Goal: Information Seeking & Learning: Learn about a topic

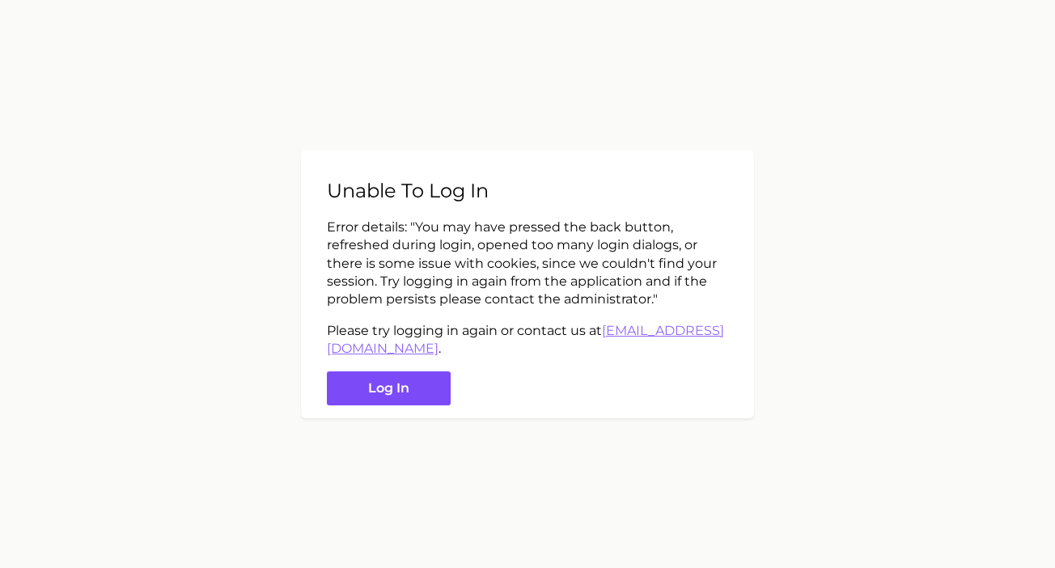
click at [379, 384] on button "Log in" at bounding box center [389, 388] width 124 height 35
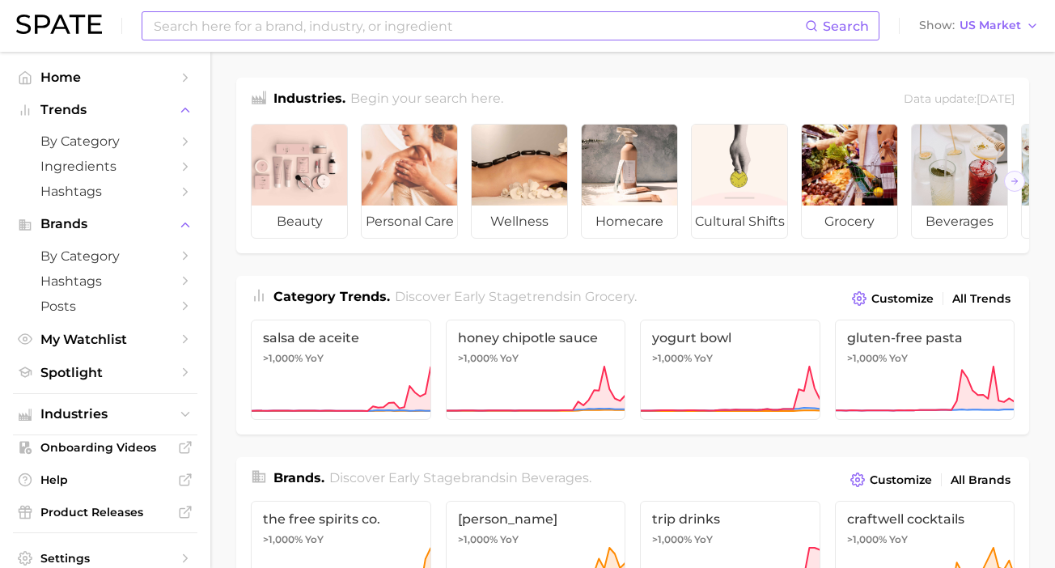
click at [326, 33] on input at bounding box center [478, 26] width 653 height 28
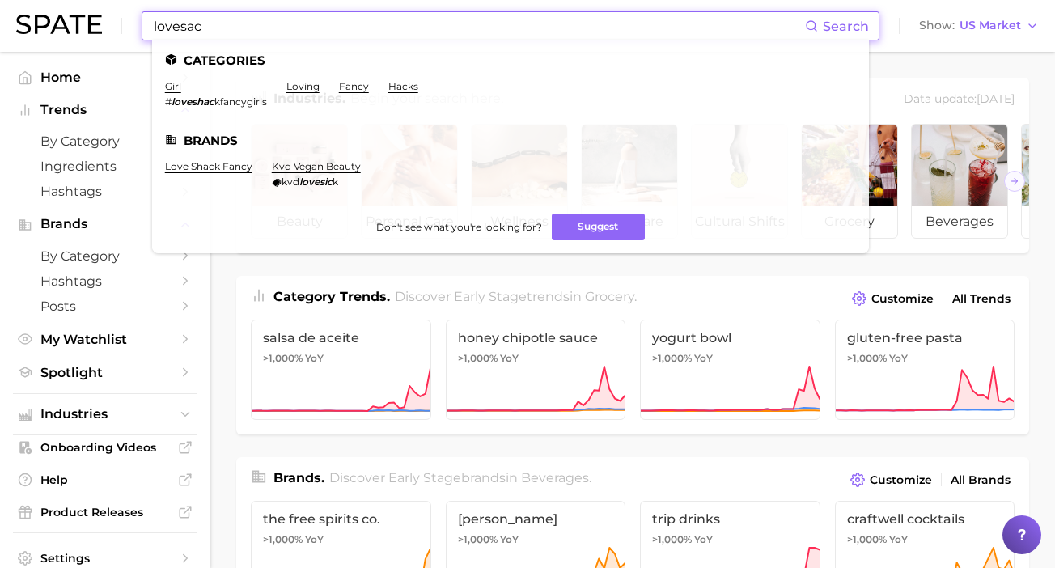
drag, startPoint x: 270, startPoint y: 37, endPoint x: 153, endPoint y: 21, distance: 118.4
click at [153, 21] on input "lovesac" at bounding box center [478, 26] width 653 height 28
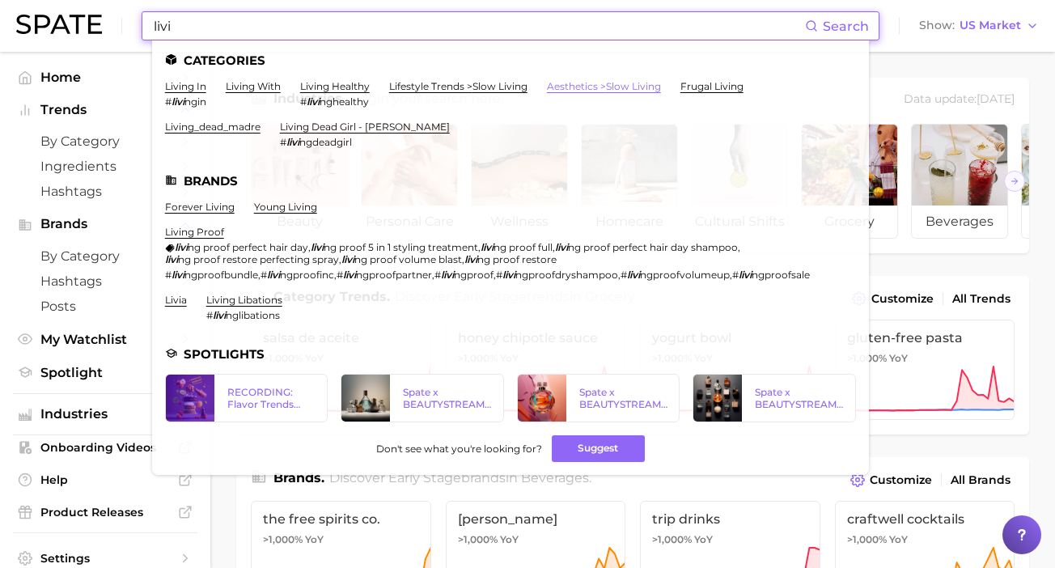
type input "livi"
click at [621, 84] on link "aesthetics > slow living" at bounding box center [604, 86] width 114 height 12
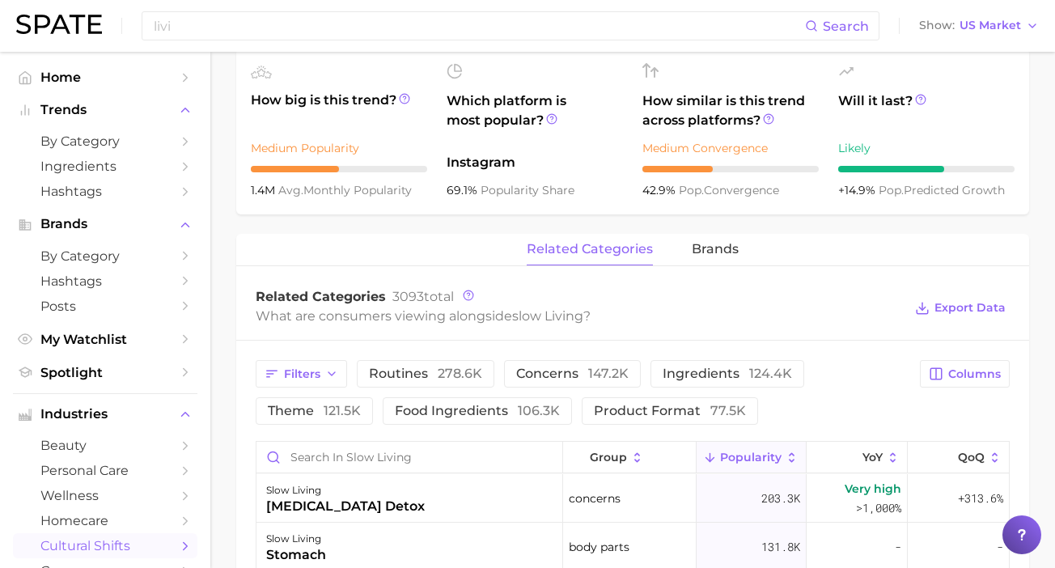
scroll to position [565, 0]
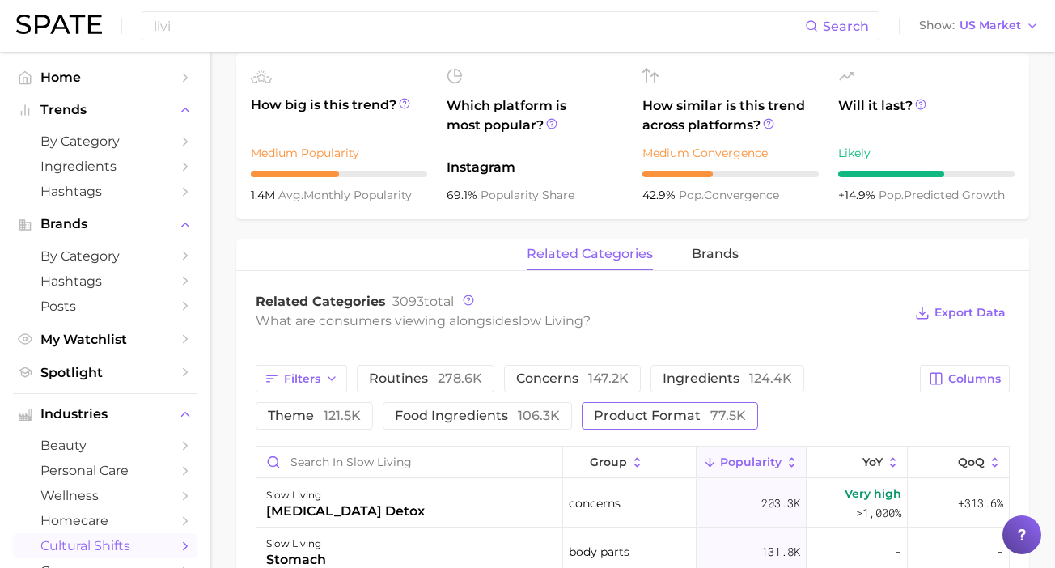
click at [642, 422] on span "product format 77.5k" at bounding box center [670, 415] width 152 height 13
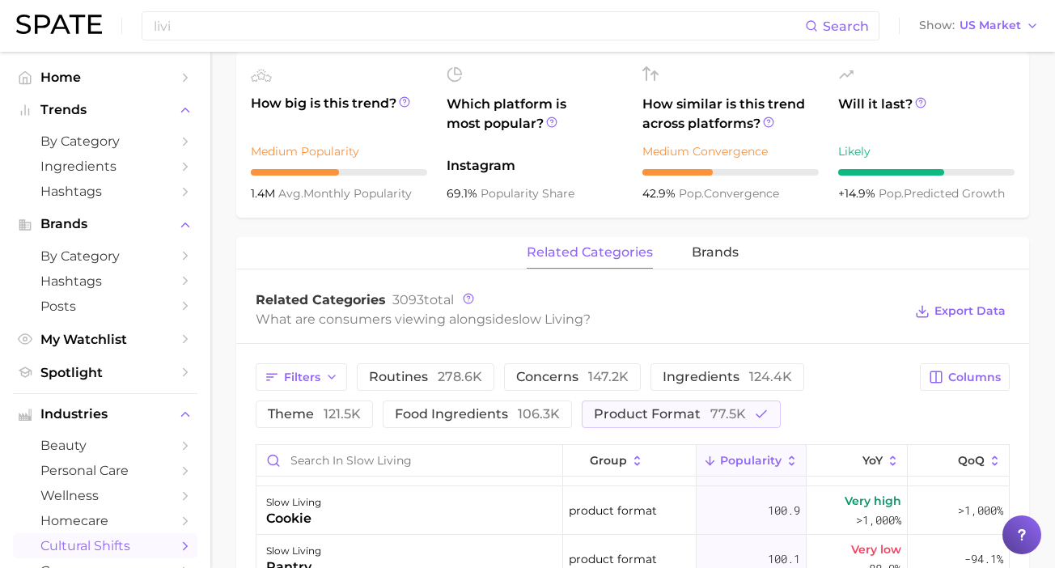
scroll to position [0, 0]
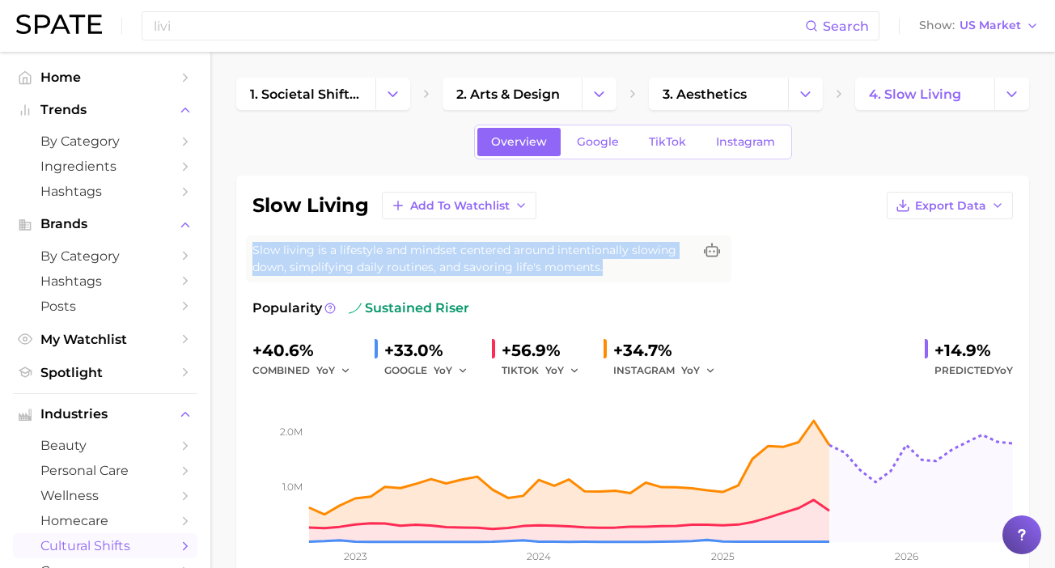
drag, startPoint x: 613, startPoint y: 268, endPoint x: 224, endPoint y: 240, distance: 390.1
copy span "Slow living is a lifestyle and mindset centered around intentionally slowing do…"
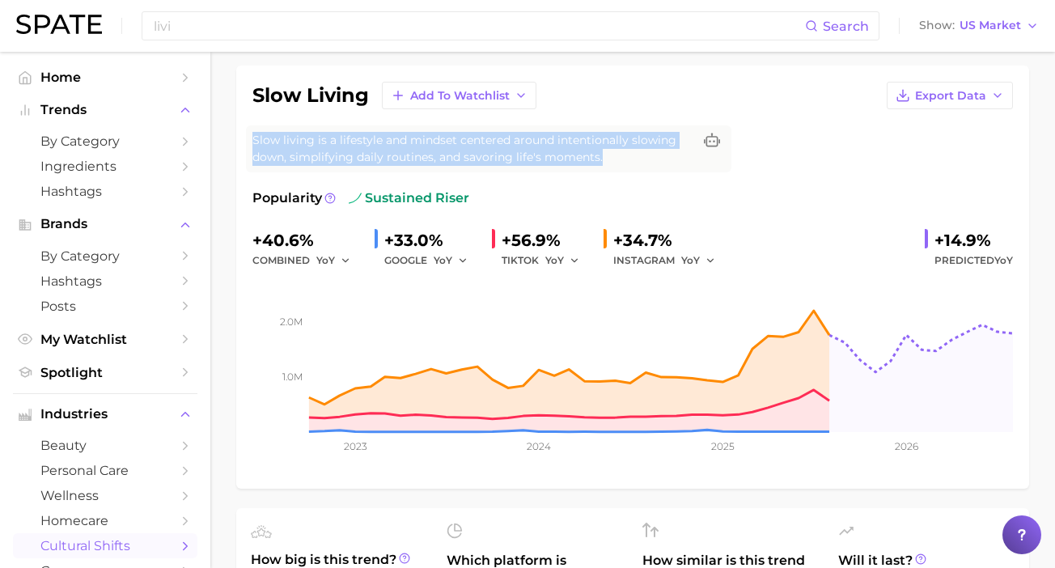
scroll to position [112, 0]
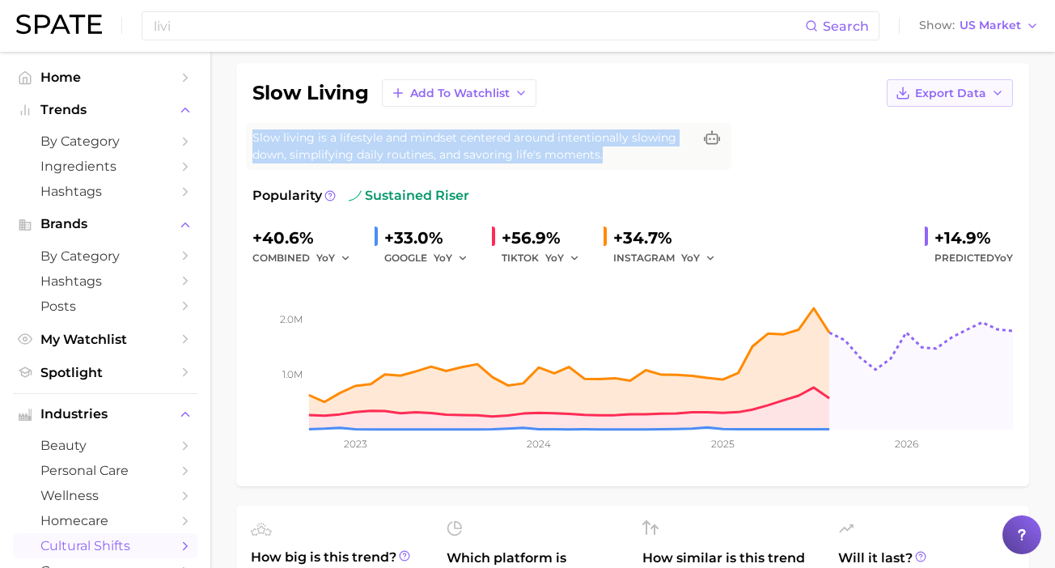
click at [971, 87] on span "Export Data" at bounding box center [950, 94] width 71 height 14
click at [934, 150] on span "Time Series Image" at bounding box center [916, 153] width 108 height 14
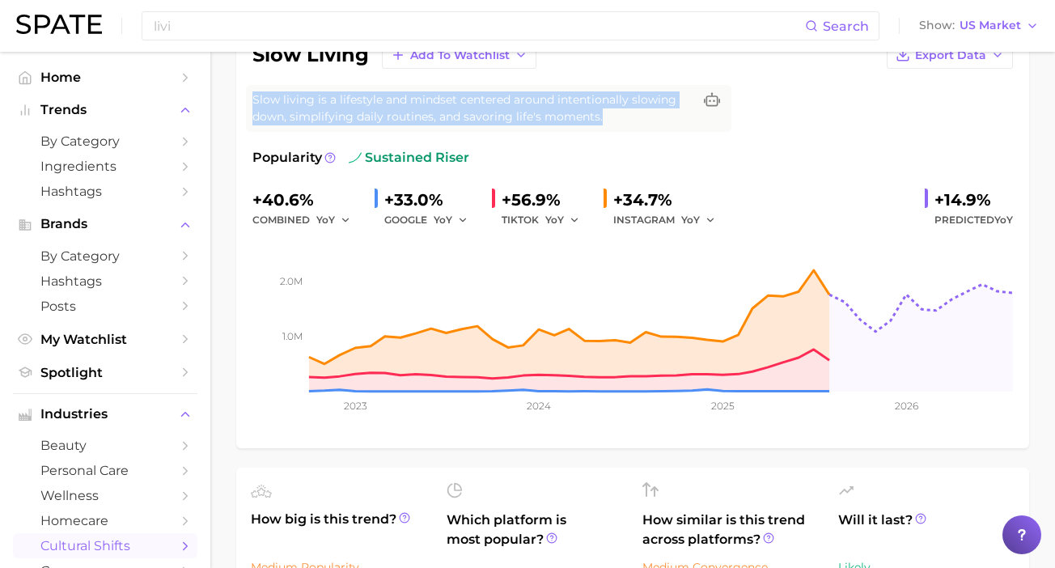
scroll to position [0, 0]
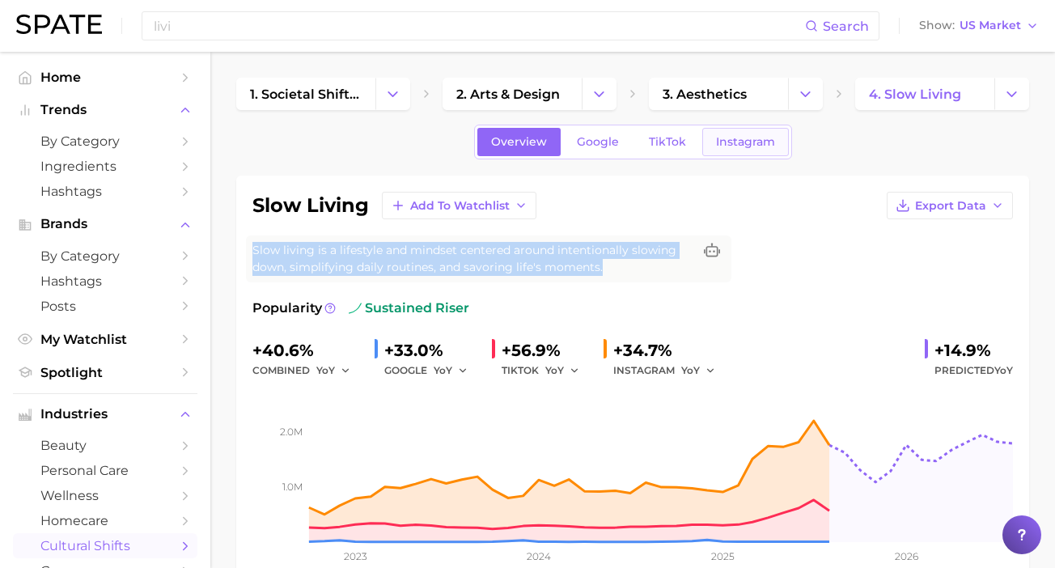
click at [728, 148] on span "Instagram" at bounding box center [745, 142] width 59 height 14
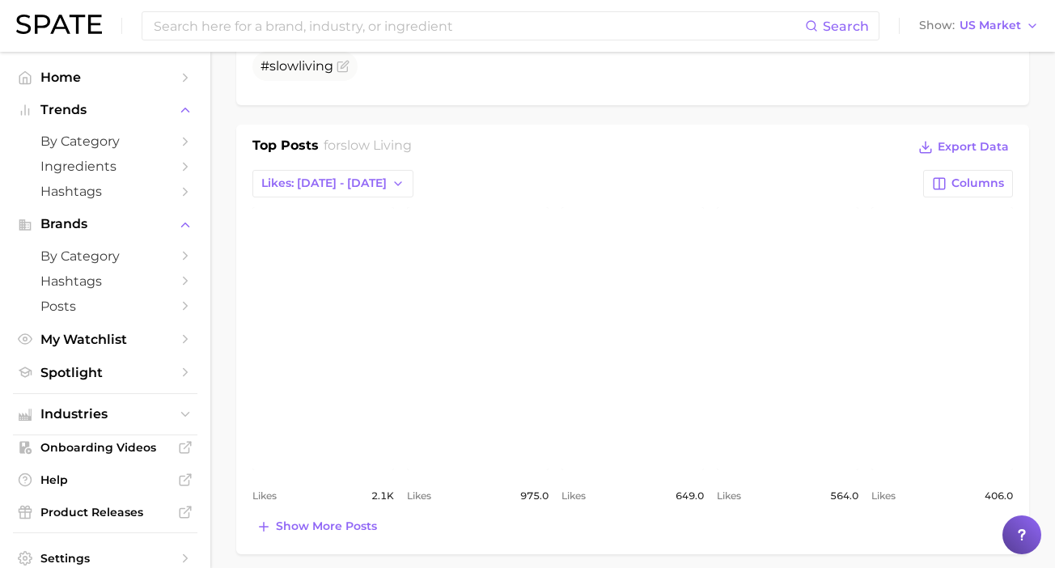
scroll to position [1057, 0]
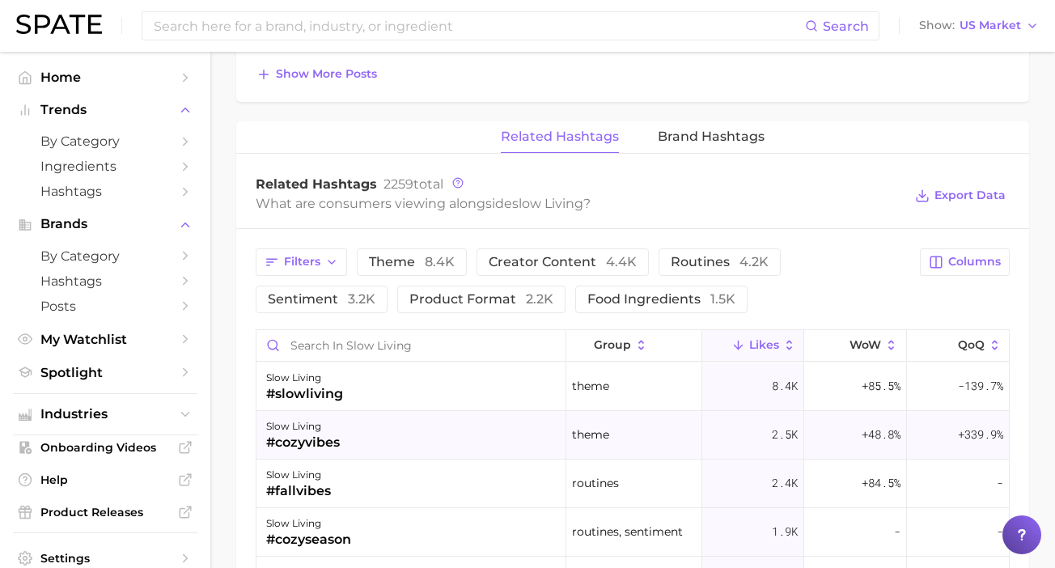
click at [511, 422] on div "slow living #cozyvibes" at bounding box center [411, 435] width 310 height 49
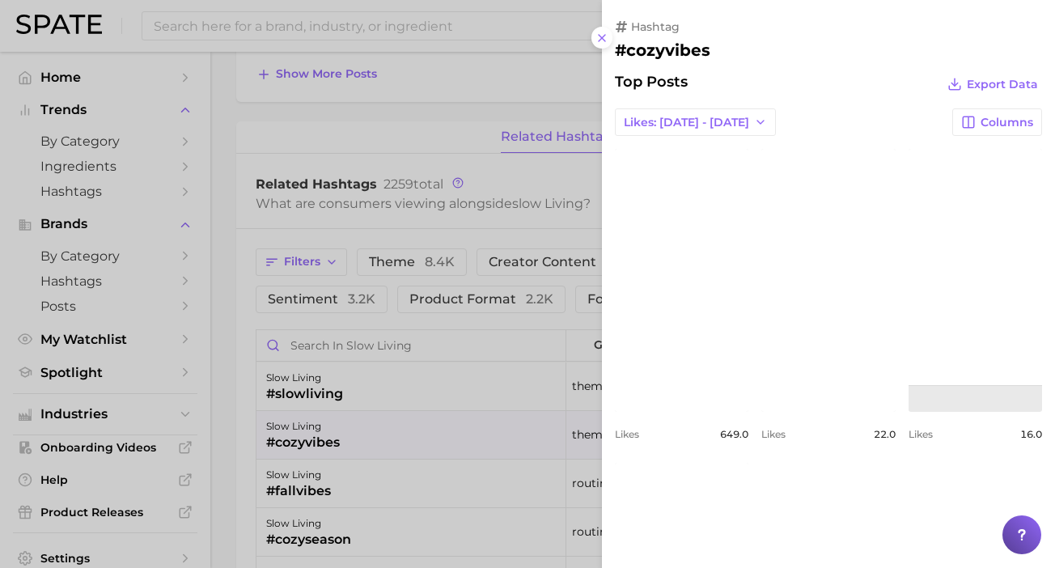
click at [455, 239] on div at bounding box center [527, 284] width 1055 height 568
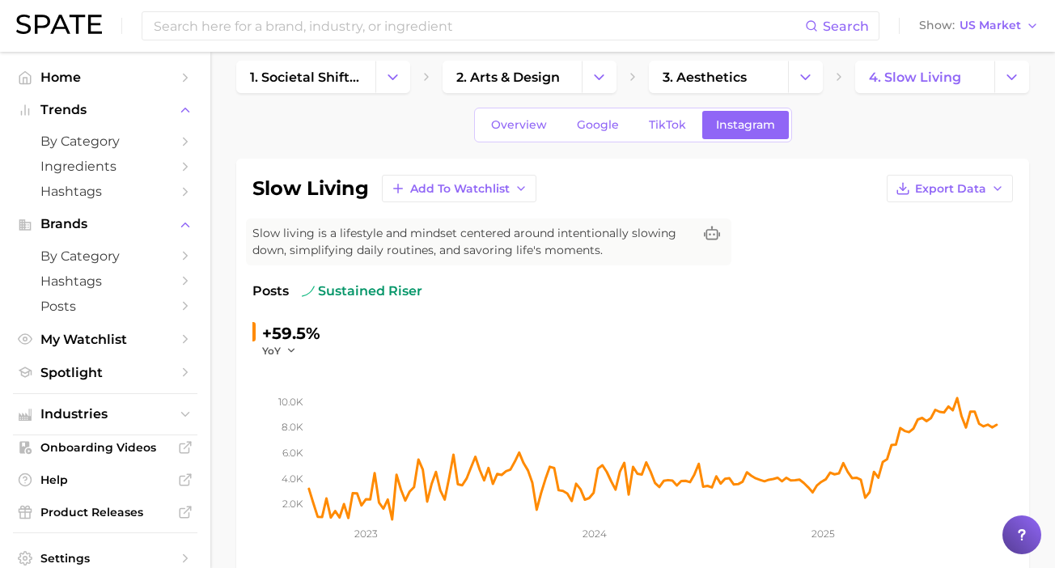
scroll to position [0, 0]
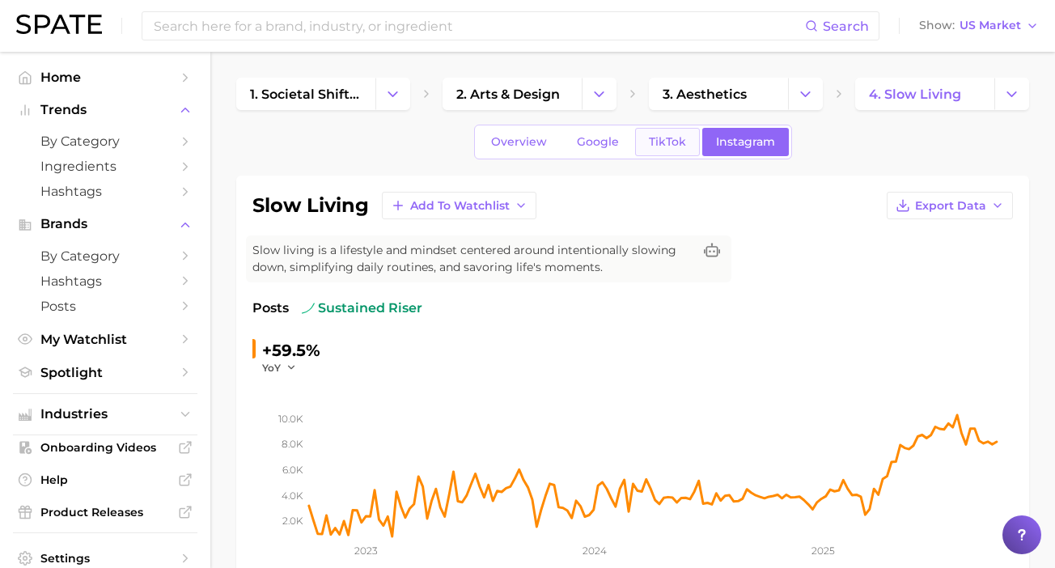
click at [662, 144] on span "TikTok" at bounding box center [667, 142] width 37 height 14
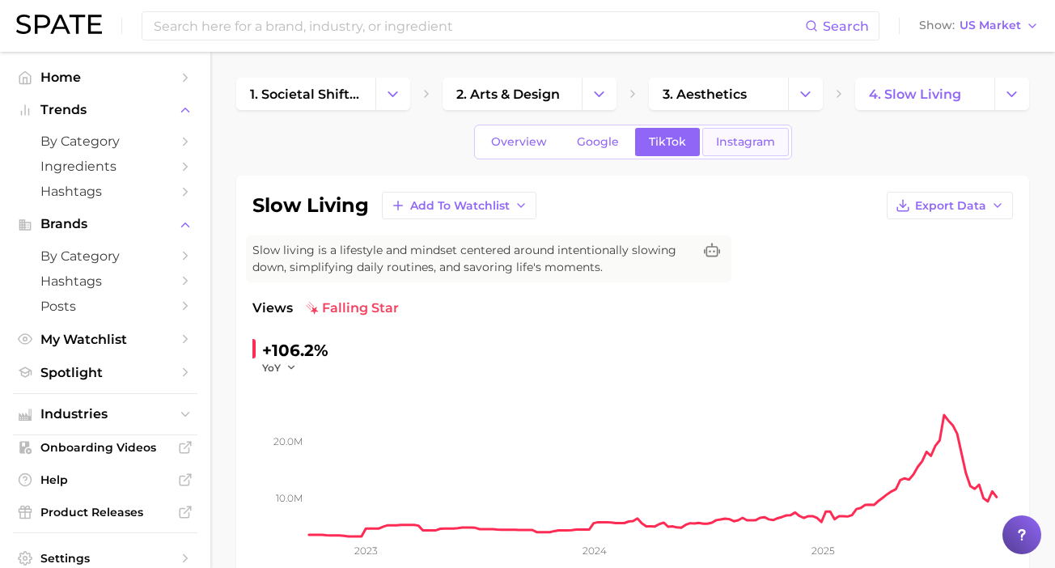
click at [730, 129] on link "Instagram" at bounding box center [745, 142] width 87 height 28
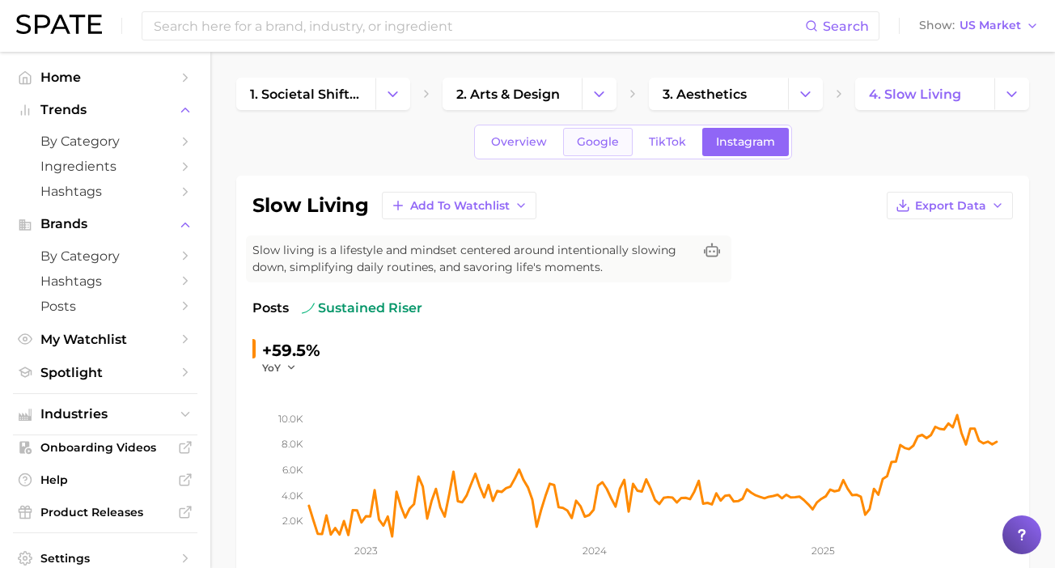
click at [602, 146] on span "Google" at bounding box center [598, 142] width 42 height 14
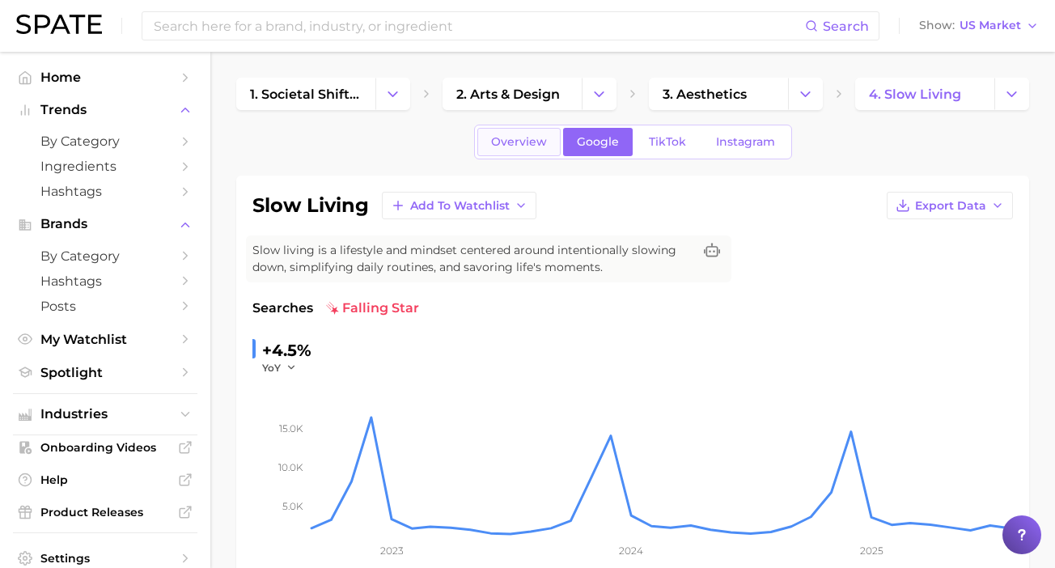
click at [518, 138] on span "Overview" at bounding box center [519, 142] width 56 height 14
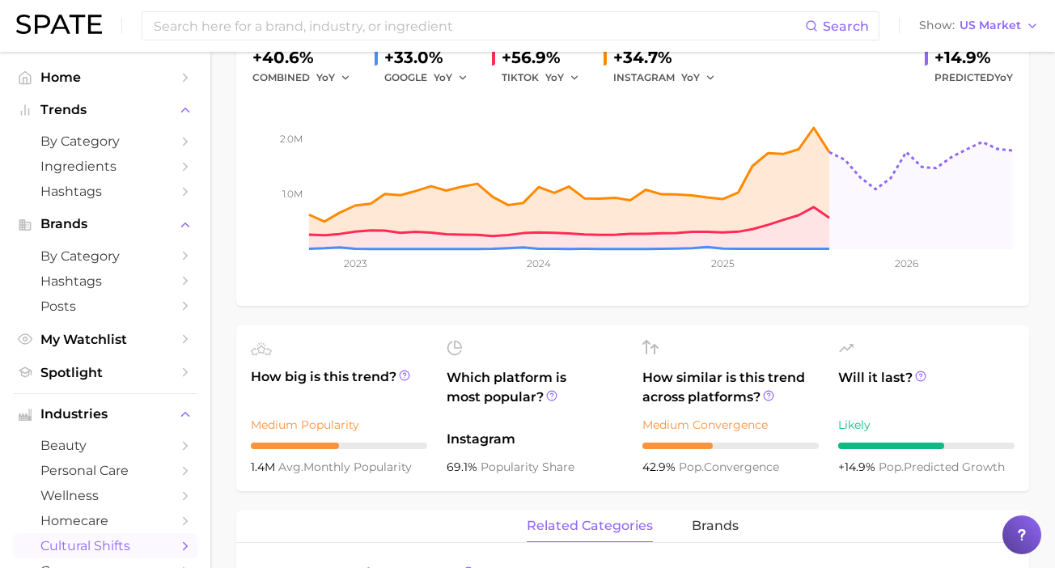
scroll to position [814, 0]
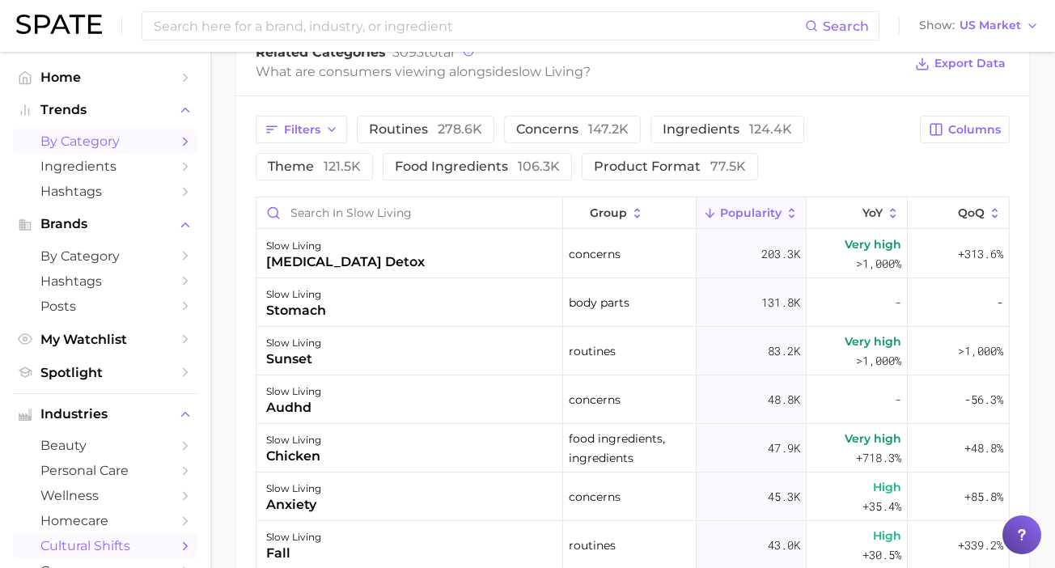
click at [128, 140] on span "by Category" at bounding box center [104, 140] width 129 height 15
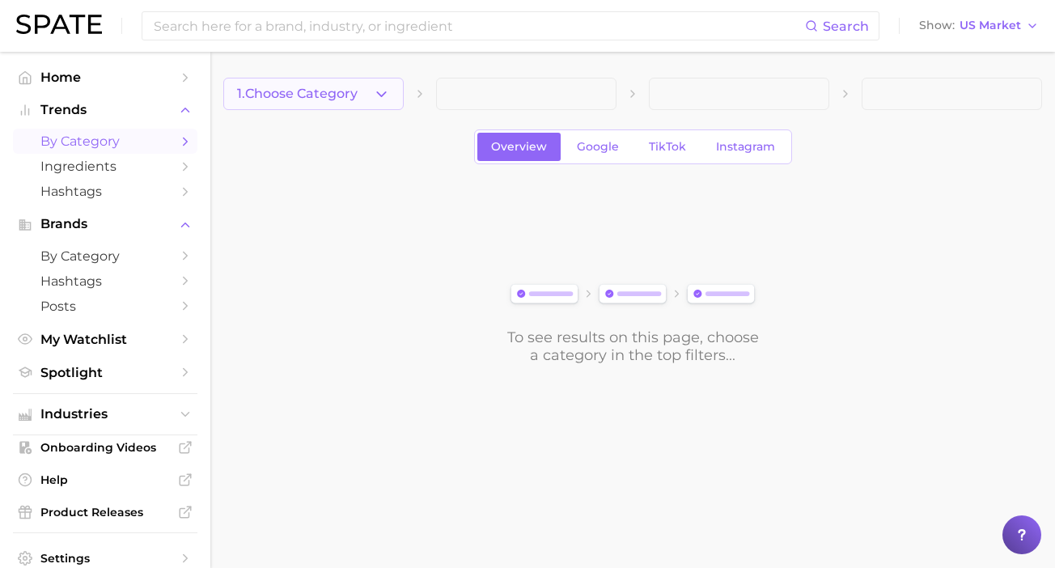
click at [362, 96] on button "1. Choose Category" at bounding box center [313, 94] width 180 height 32
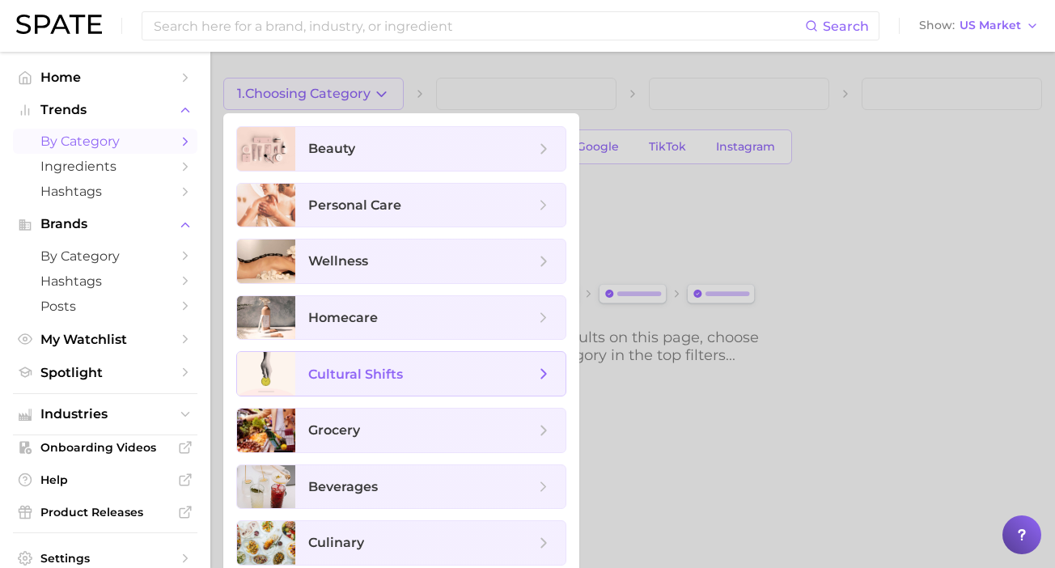
click at [366, 375] on span "cultural shifts" at bounding box center [355, 373] width 95 height 15
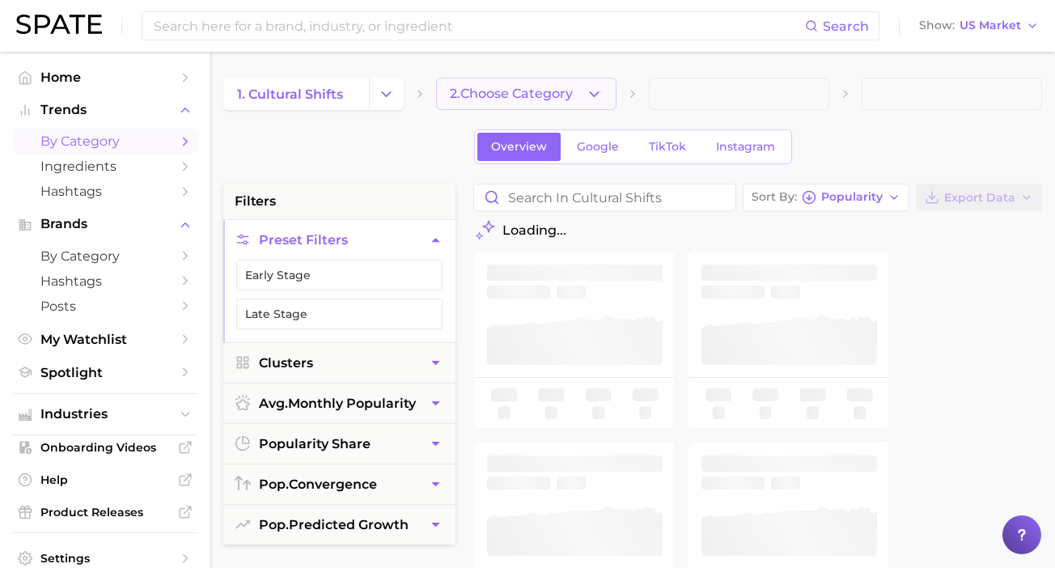
click at [576, 100] on button "2. Choose Category" at bounding box center [526, 94] width 180 height 32
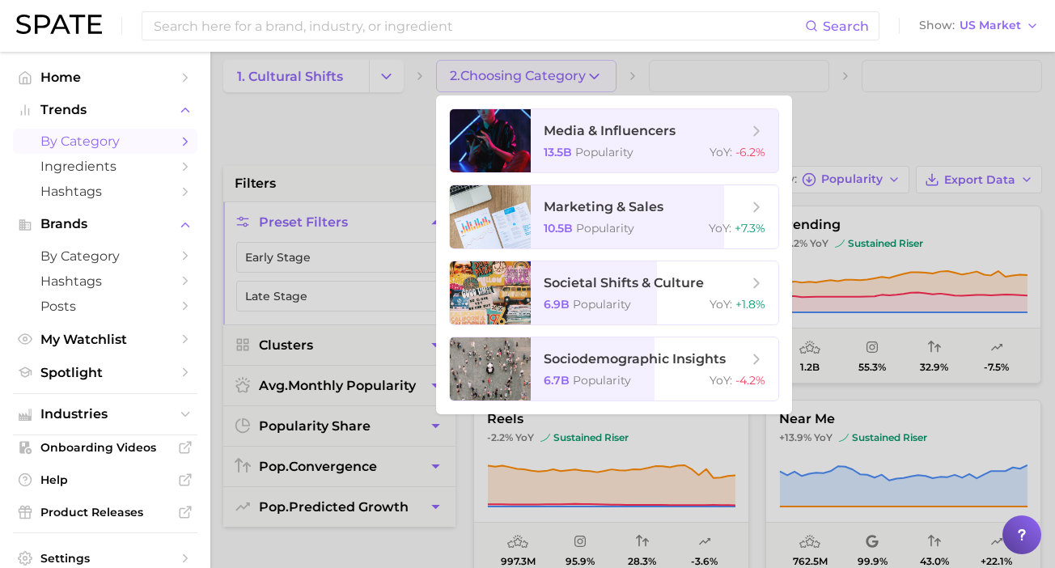
scroll to position [52, 0]
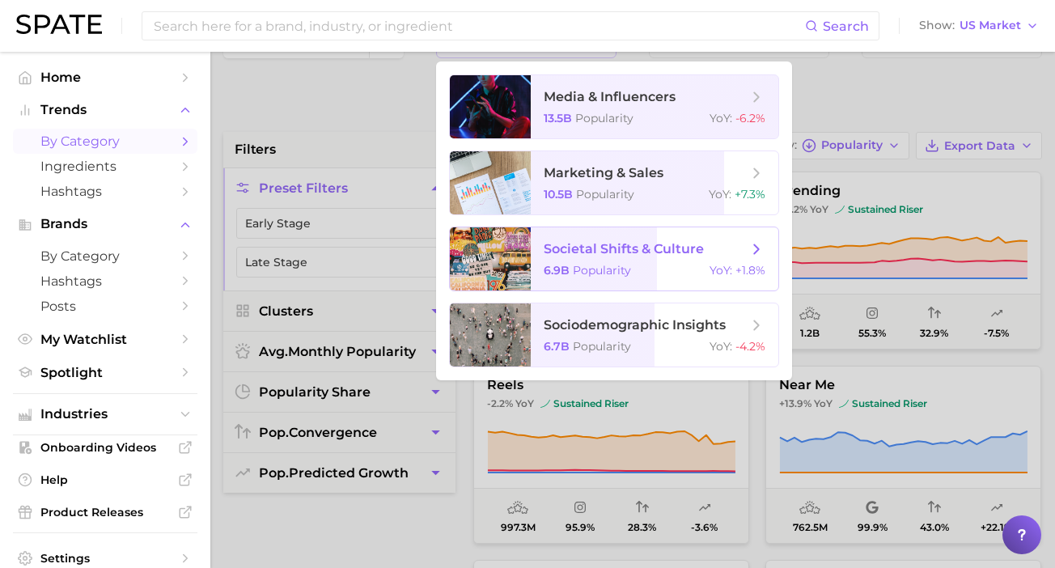
click at [570, 245] on span "societal shifts & culture" at bounding box center [624, 248] width 160 height 15
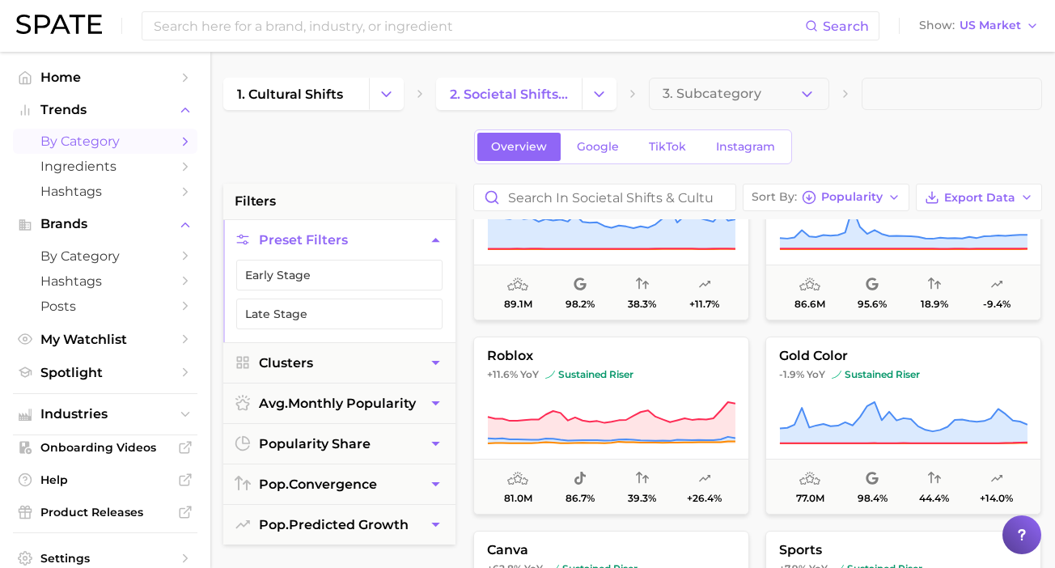
scroll to position [1290, 0]
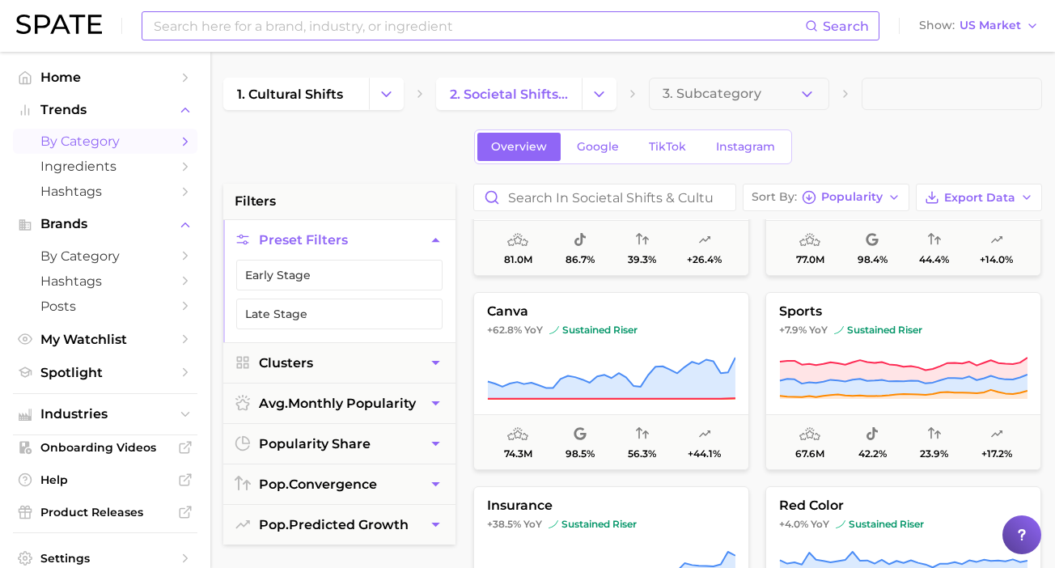
click at [262, 19] on input at bounding box center [478, 26] width 653 height 28
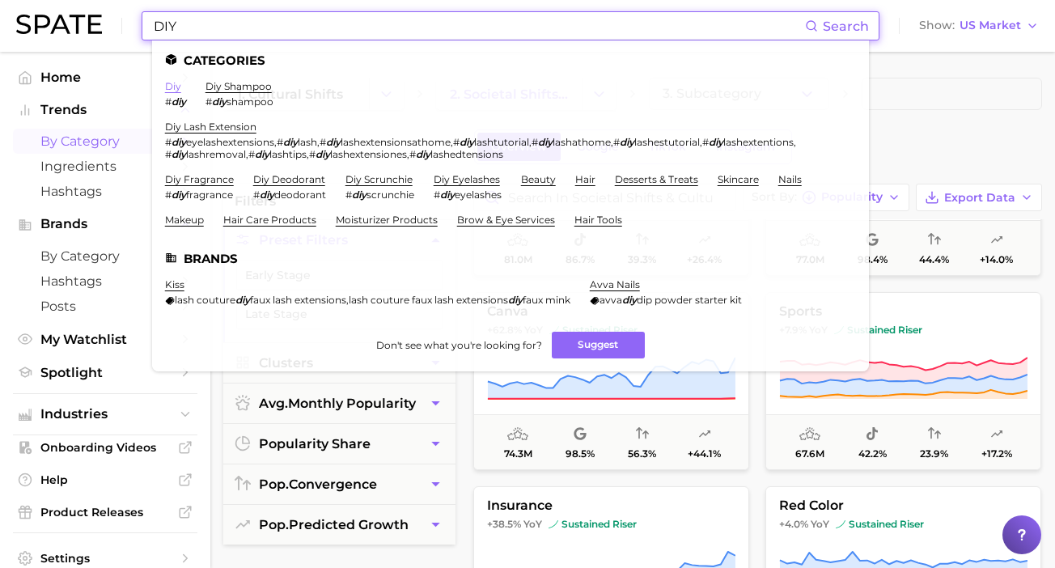
type input "DIY"
click at [176, 86] on link "diy" at bounding box center [173, 86] width 16 height 12
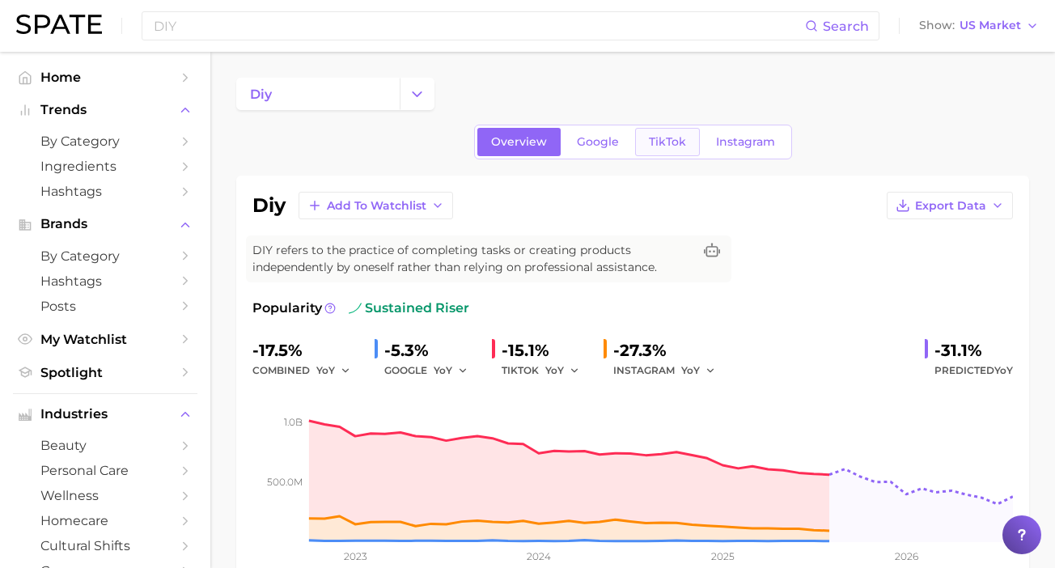
click at [649, 147] on span "TikTok" at bounding box center [667, 142] width 37 height 14
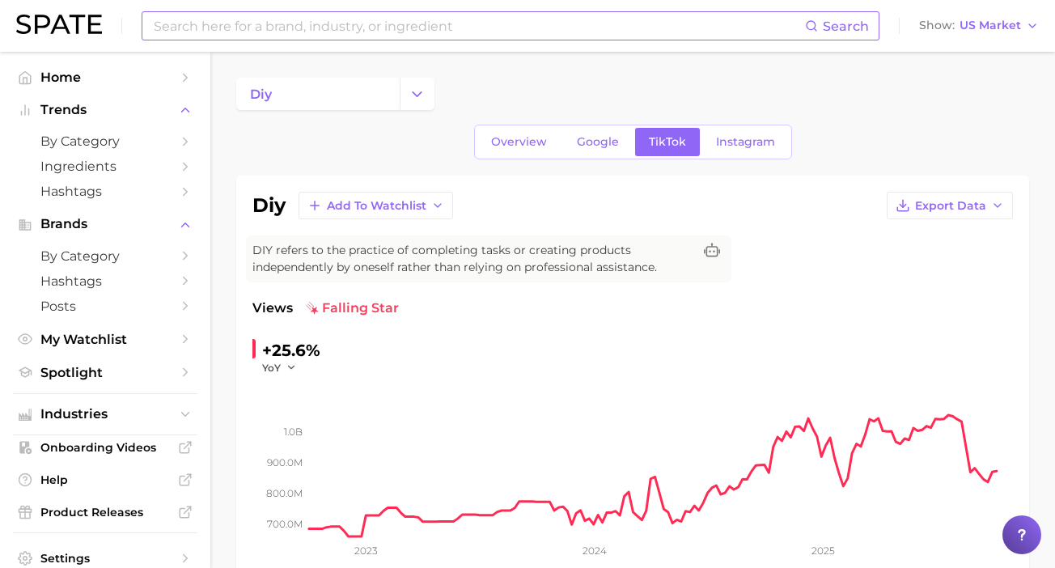
click at [592, 27] on input at bounding box center [478, 26] width 653 height 28
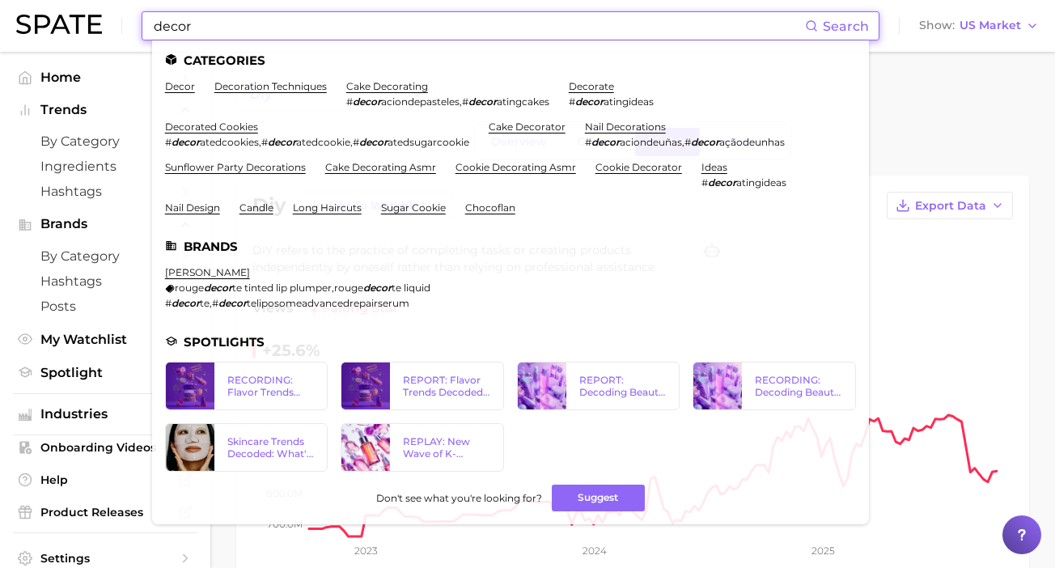
drag, startPoint x: 297, startPoint y: 28, endPoint x: 79, endPoint y: -2, distance: 219.8
click at [79, 0] on html "decor Search Categories decor decoration techniques cake decorating # decor aci…" at bounding box center [527, 284] width 1055 height 568
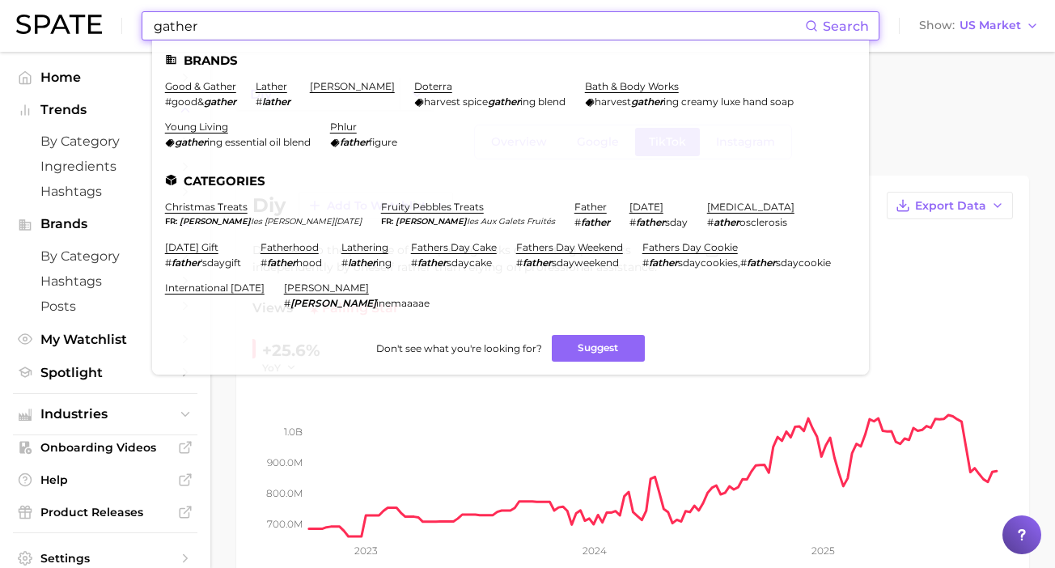
type input "gather"
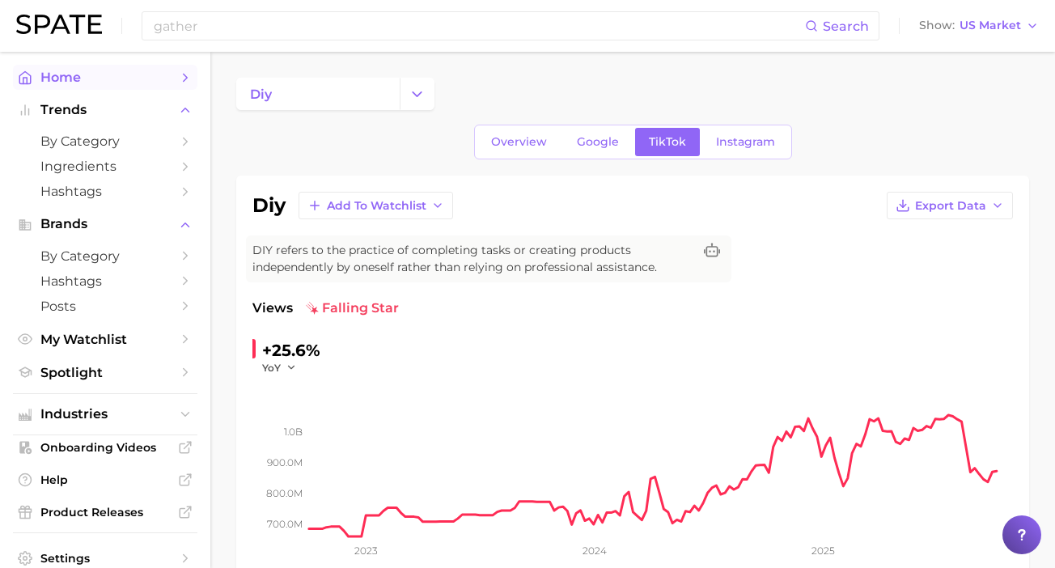
click at [121, 81] on span "Home" at bounding box center [104, 77] width 129 height 15
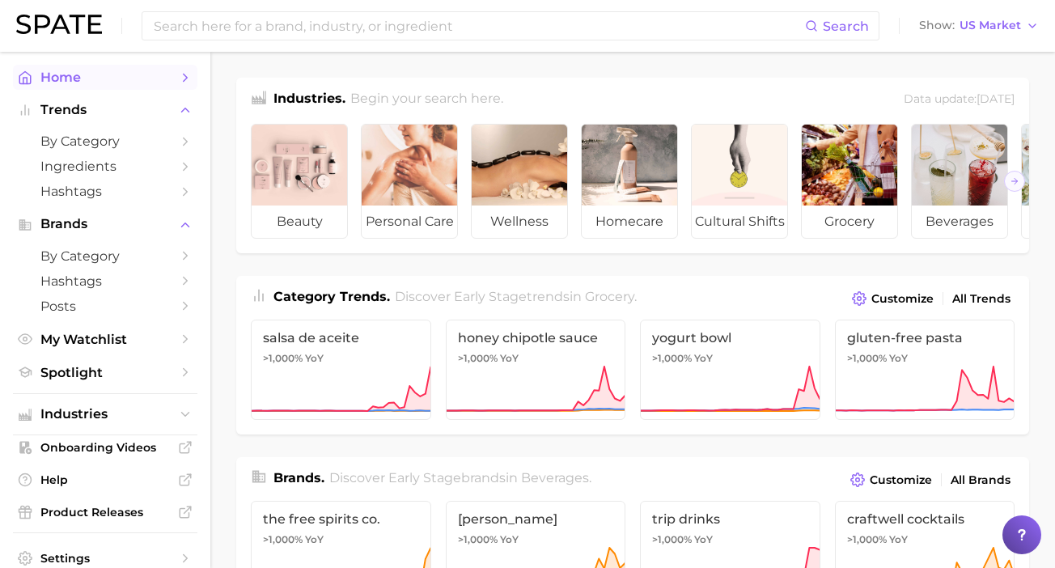
scroll to position [1, 0]
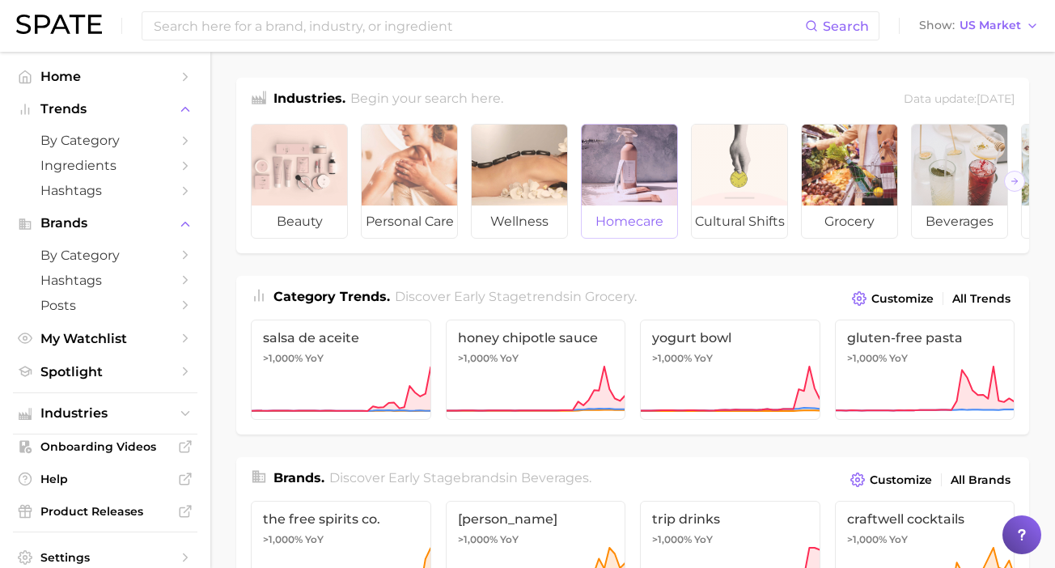
click at [662, 220] on span "homecare" at bounding box center [629, 221] width 95 height 32
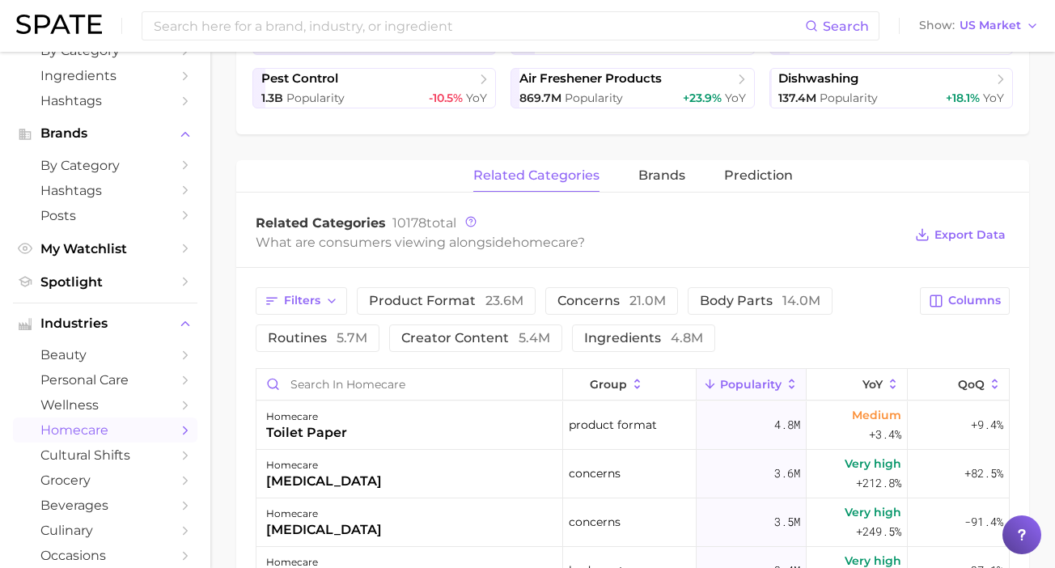
scroll to position [92, 0]
click at [84, 459] on span "cultural shifts" at bounding box center [104, 453] width 129 height 15
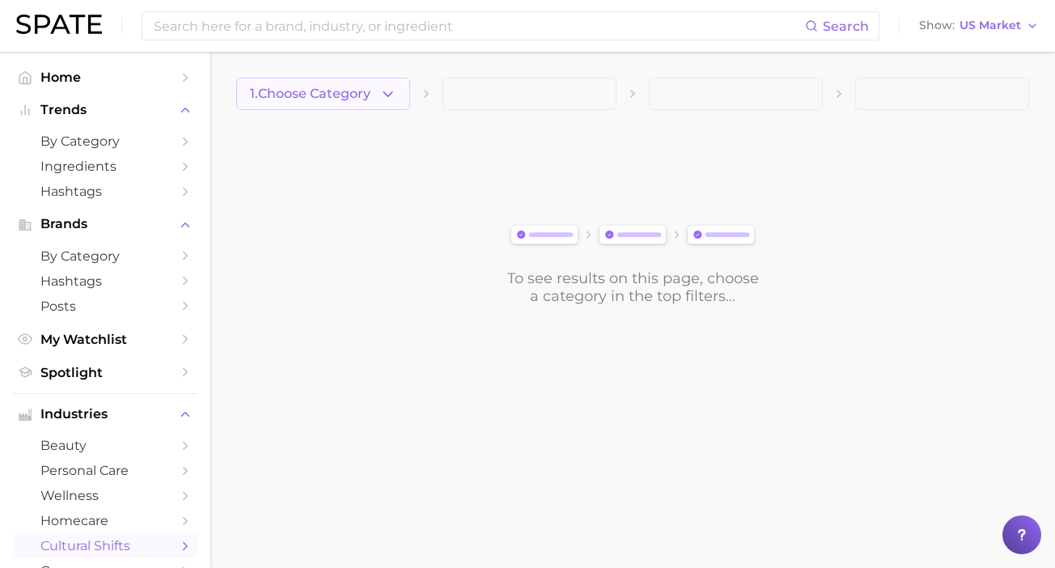
click at [336, 101] on span "1. Choose Category" at bounding box center [310, 94] width 121 height 15
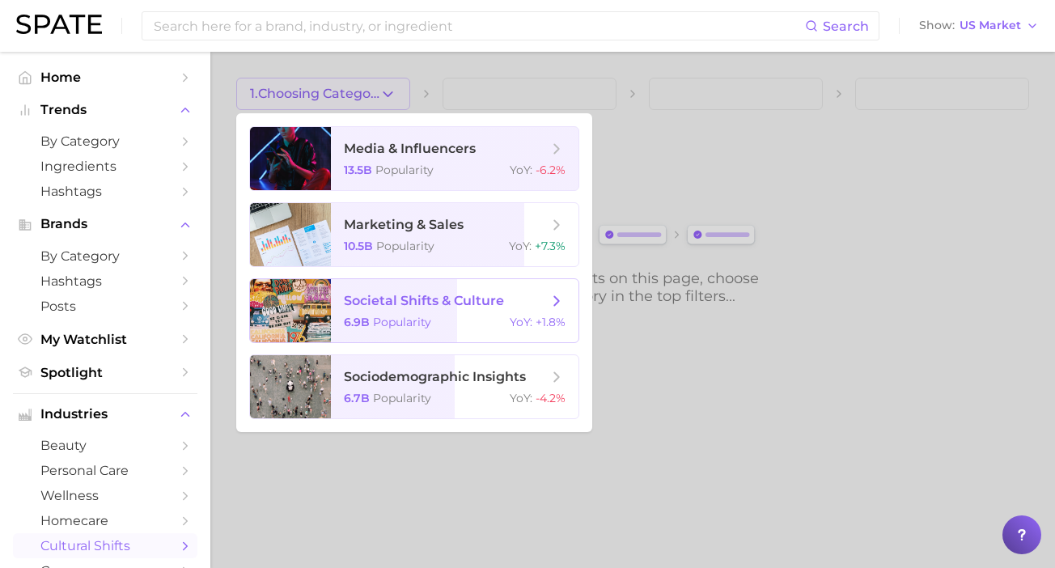
click at [396, 311] on span "societal shifts & culture 6.9b Popularity YoY : +1.8%" at bounding box center [455, 310] width 248 height 63
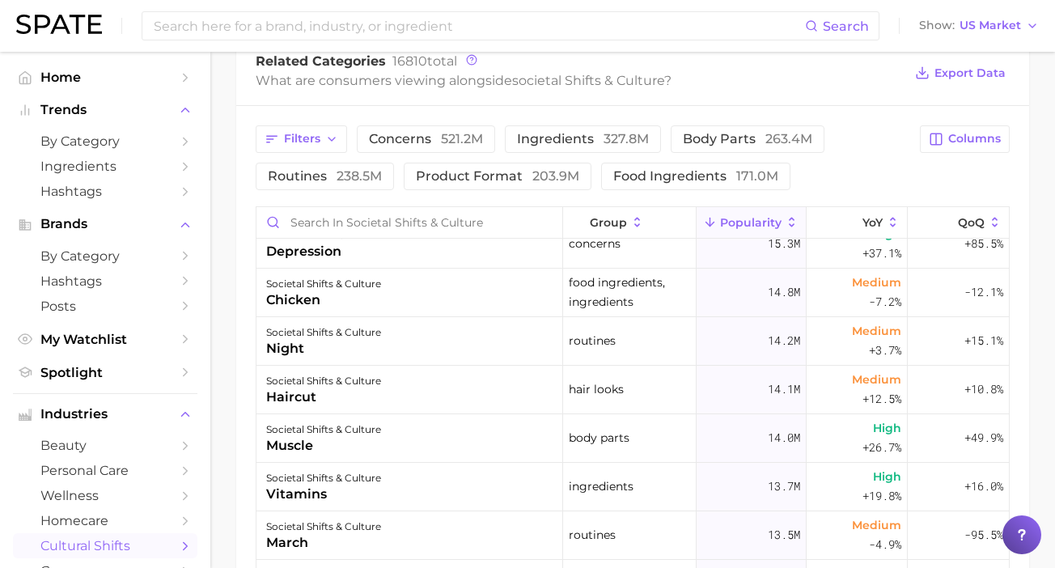
scroll to position [686, 0]
